Goal: Task Accomplishment & Management: Manage account settings

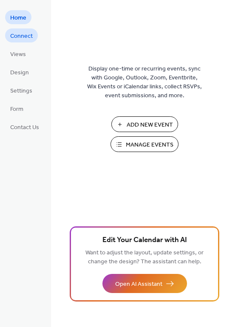
click at [31, 35] on span "Connect" at bounding box center [21, 36] width 23 height 9
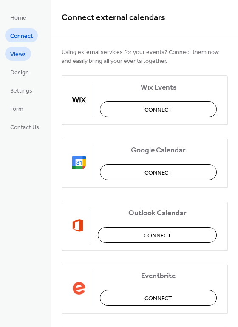
click at [28, 51] on link "Views" at bounding box center [18, 54] width 26 height 14
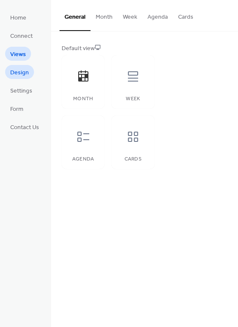
click at [26, 72] on span "Design" at bounding box center [19, 72] width 19 height 9
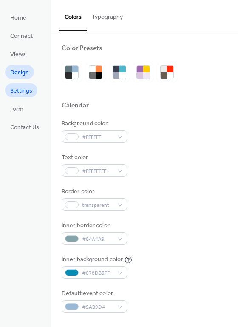
click at [22, 88] on span "Settings" at bounding box center [21, 91] width 22 height 9
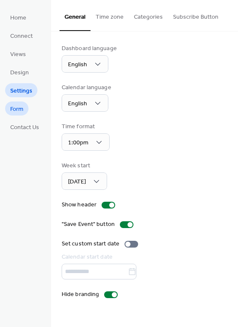
click at [21, 105] on span "Form" at bounding box center [16, 109] width 13 height 9
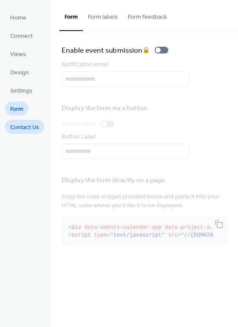
click at [25, 128] on span "Contact Us" at bounding box center [24, 127] width 29 height 9
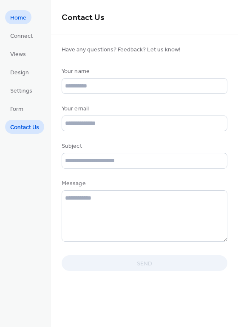
click at [20, 20] on span "Home" at bounding box center [18, 18] width 16 height 9
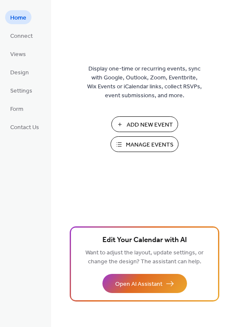
click at [137, 137] on button "Manage Events" at bounding box center [145, 145] width 68 height 16
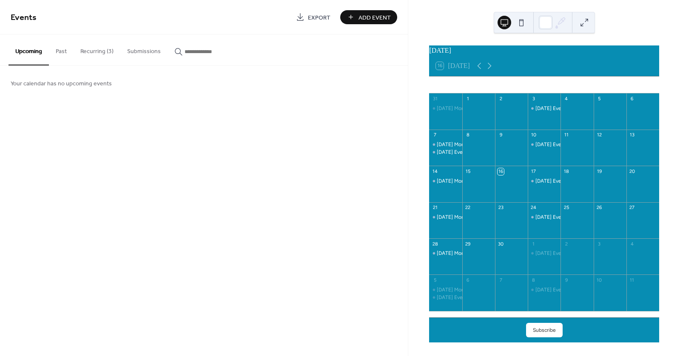
click at [102, 51] on button "Recurring (3)" at bounding box center [97, 49] width 47 height 30
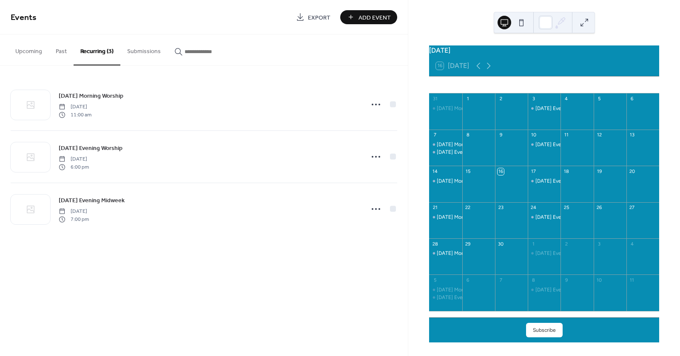
click at [522, 23] on button at bounding box center [522, 23] width 14 height 14
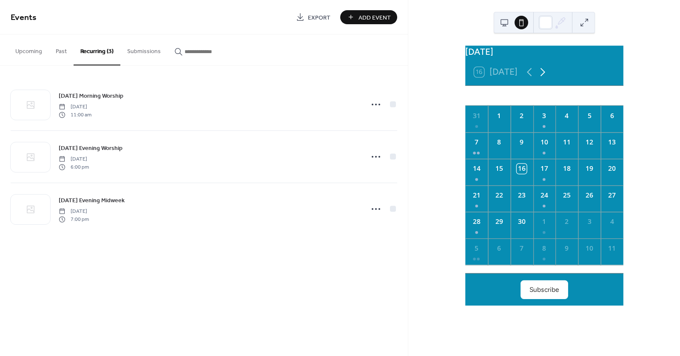
click at [541, 79] on icon at bounding box center [542, 71] width 13 height 13
click at [528, 79] on icon at bounding box center [529, 71] width 13 height 13
click at [481, 159] on div "7" at bounding box center [476, 145] width 23 height 26
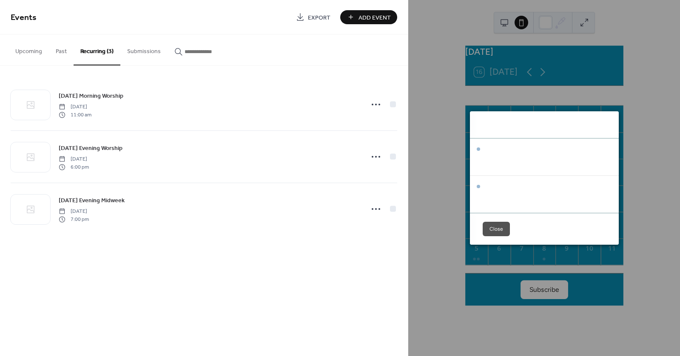
click at [493, 229] on button "Close" at bounding box center [496, 229] width 27 height 14
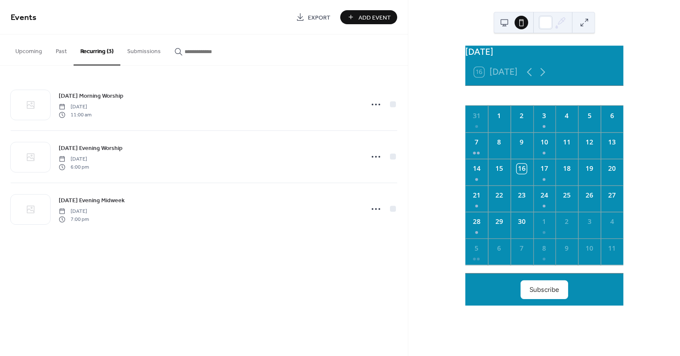
click at [585, 23] on button at bounding box center [585, 23] width 14 height 14
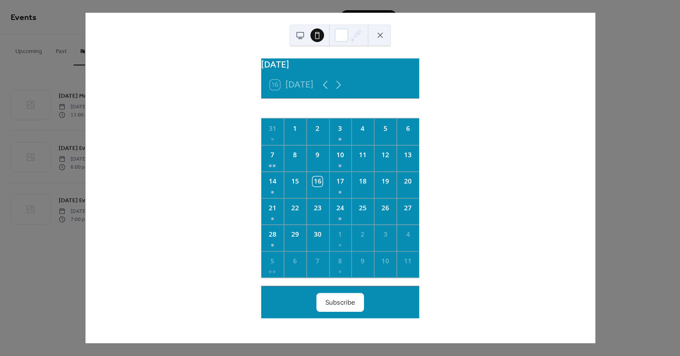
click at [305, 38] on button at bounding box center [300, 35] width 14 height 14
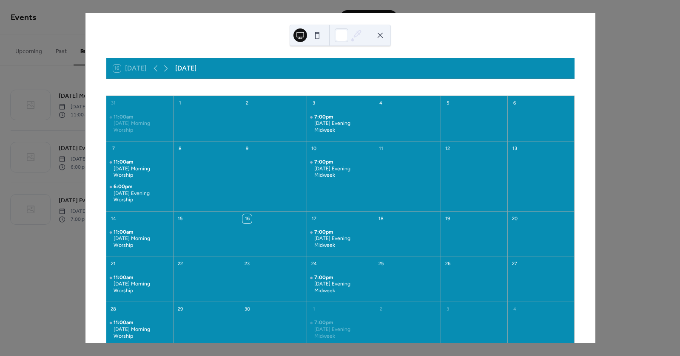
click at [315, 38] on button at bounding box center [317, 35] width 14 height 14
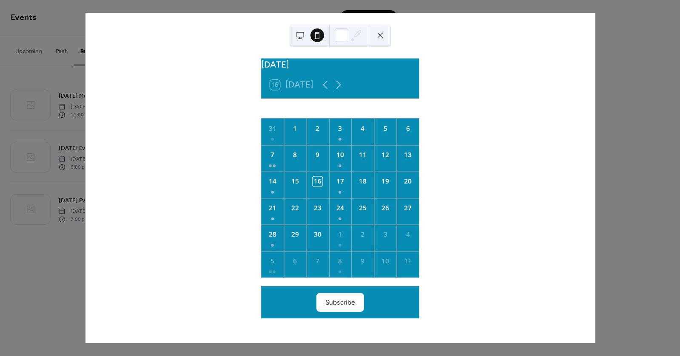
click at [380, 40] on button at bounding box center [380, 35] width 14 height 14
